Goal: Navigation & Orientation: Find specific page/section

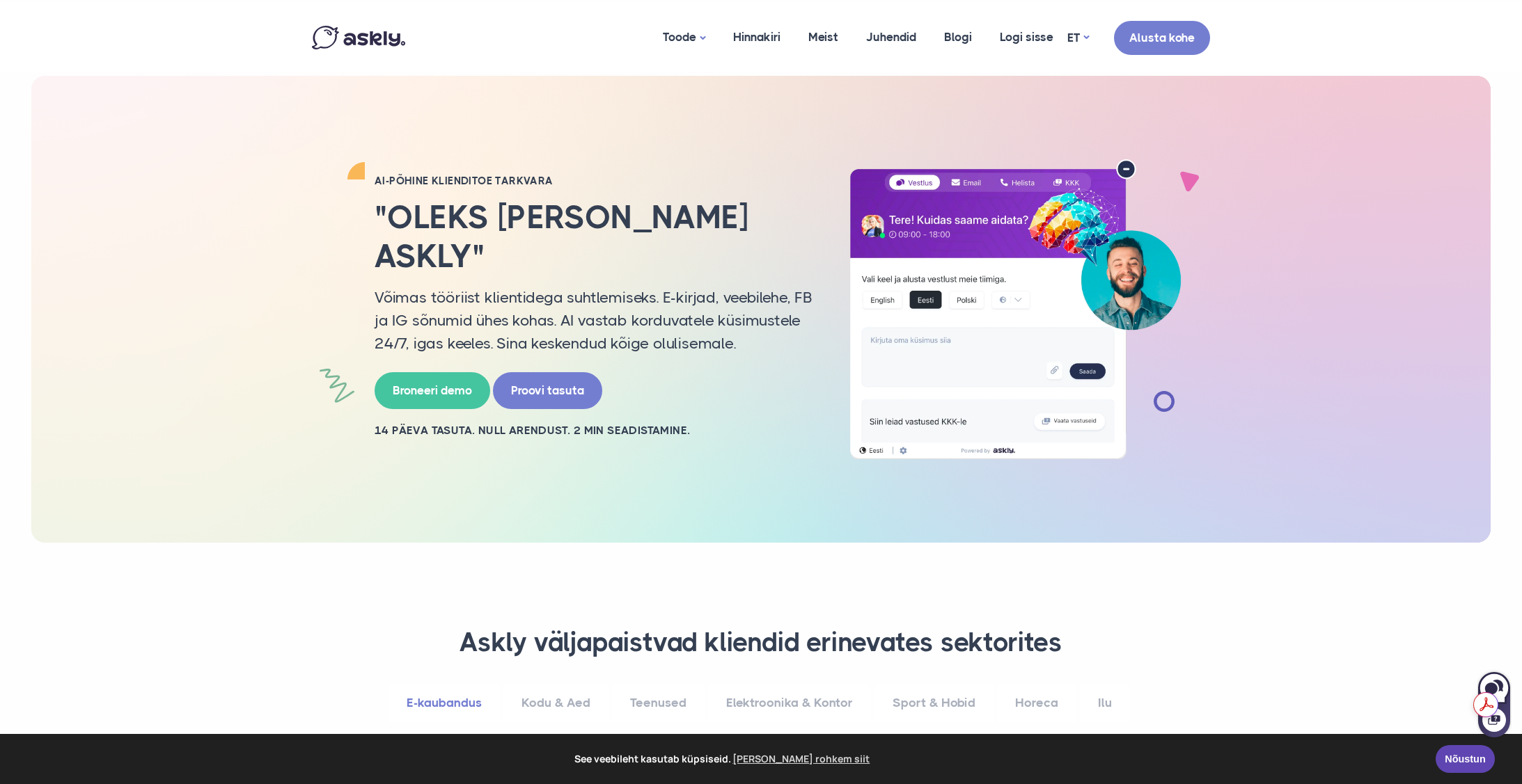
click at [356, 37] on img at bounding box center [358, 37] width 93 height 24
click at [744, 33] on link "Hinnakiri" at bounding box center [757, 37] width 76 height 68
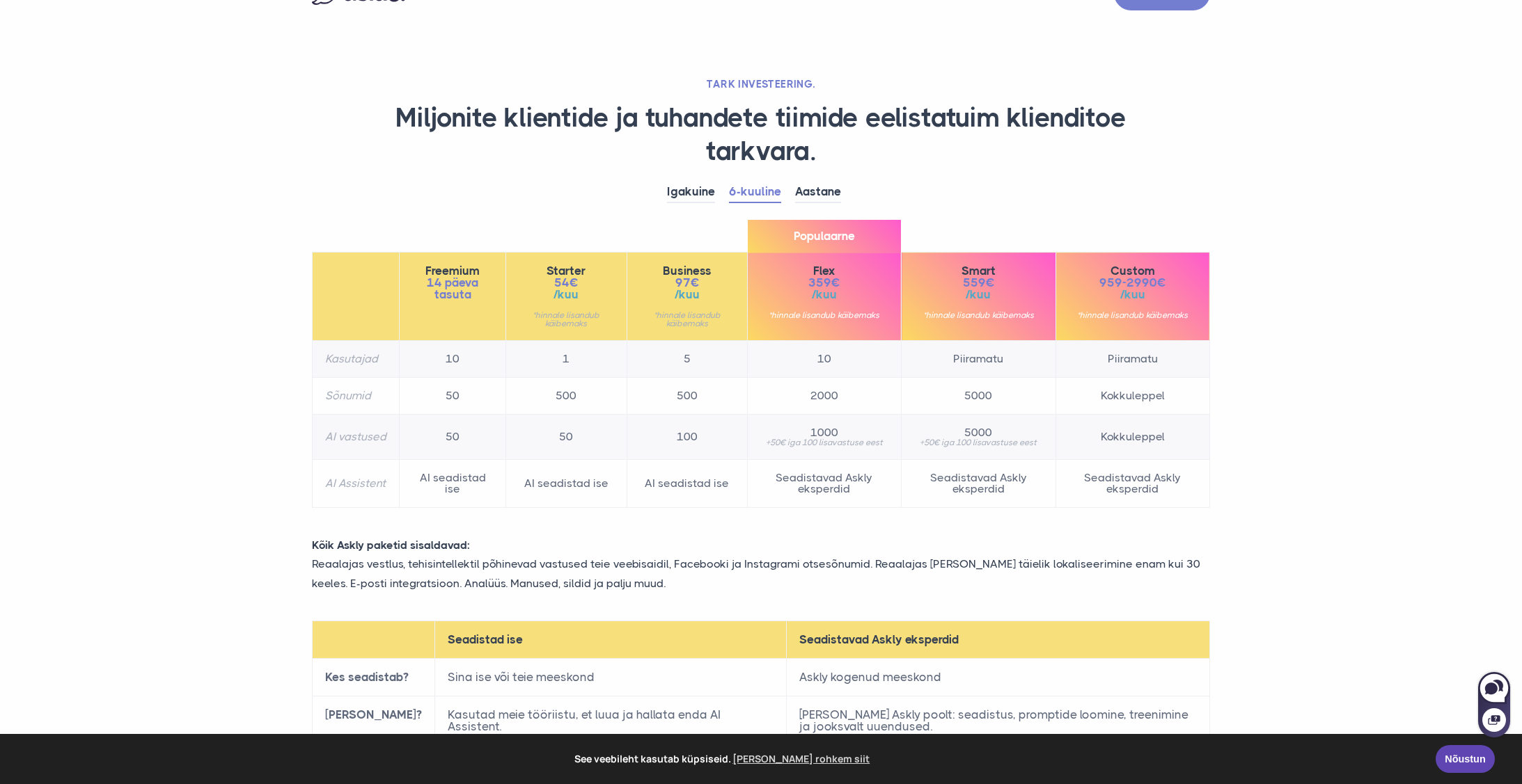
scroll to position [53, 0]
